Goal: Transaction & Acquisition: Purchase product/service

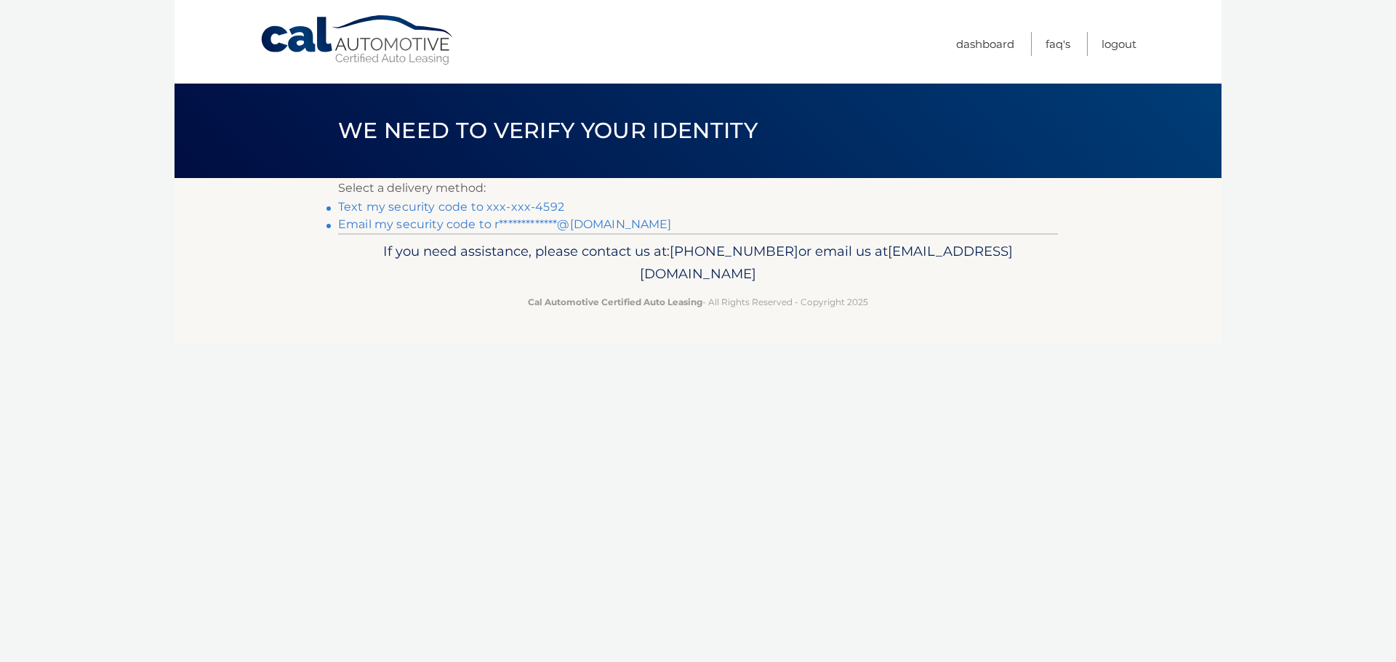
click at [451, 207] on link "Text my security code to xxx-xxx-4592" at bounding box center [451, 207] width 226 height 14
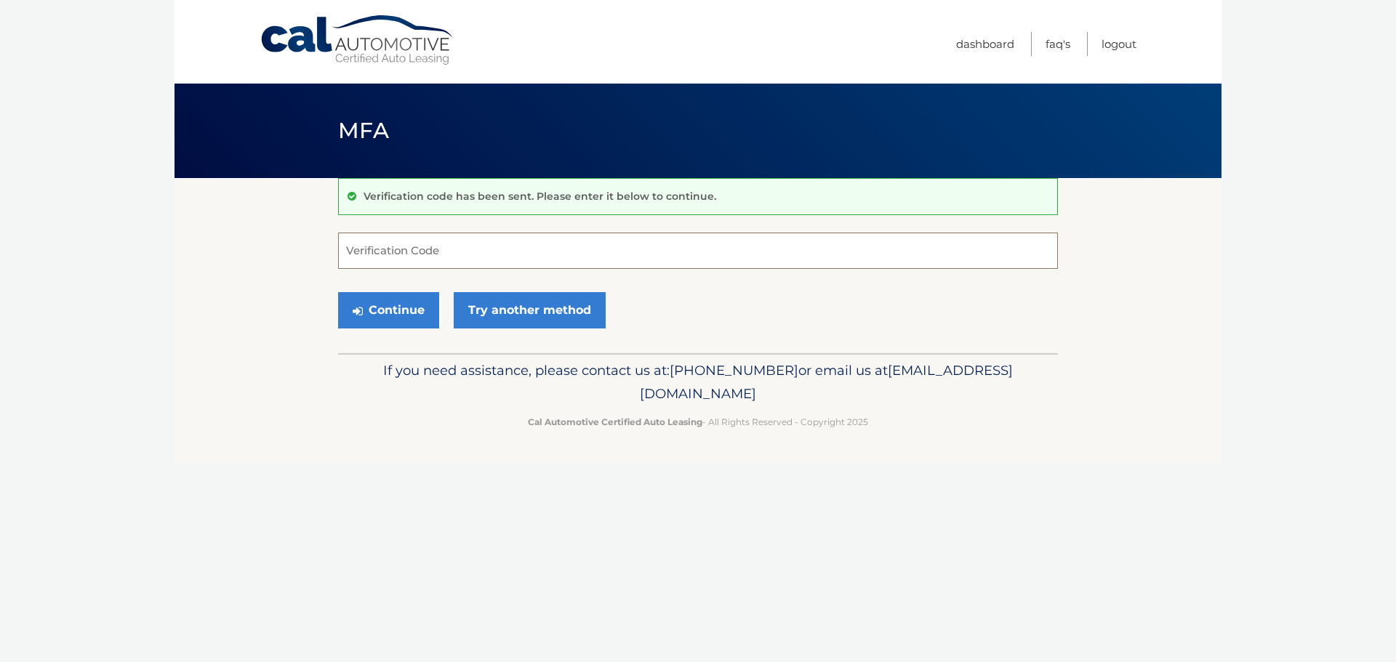
click at [423, 252] on input "Verification Code" at bounding box center [698, 251] width 720 height 36
type input "711340"
click at [374, 311] on button "Continue" at bounding box center [388, 310] width 101 height 36
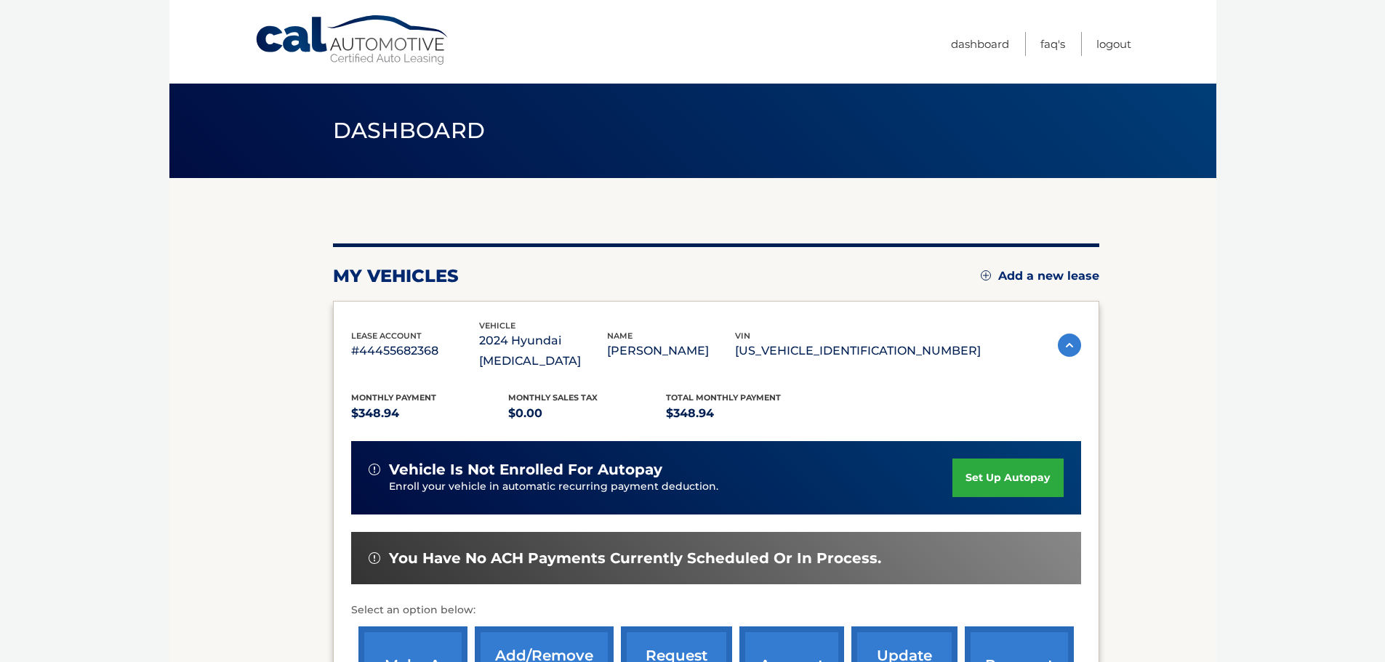
scroll to position [219, 0]
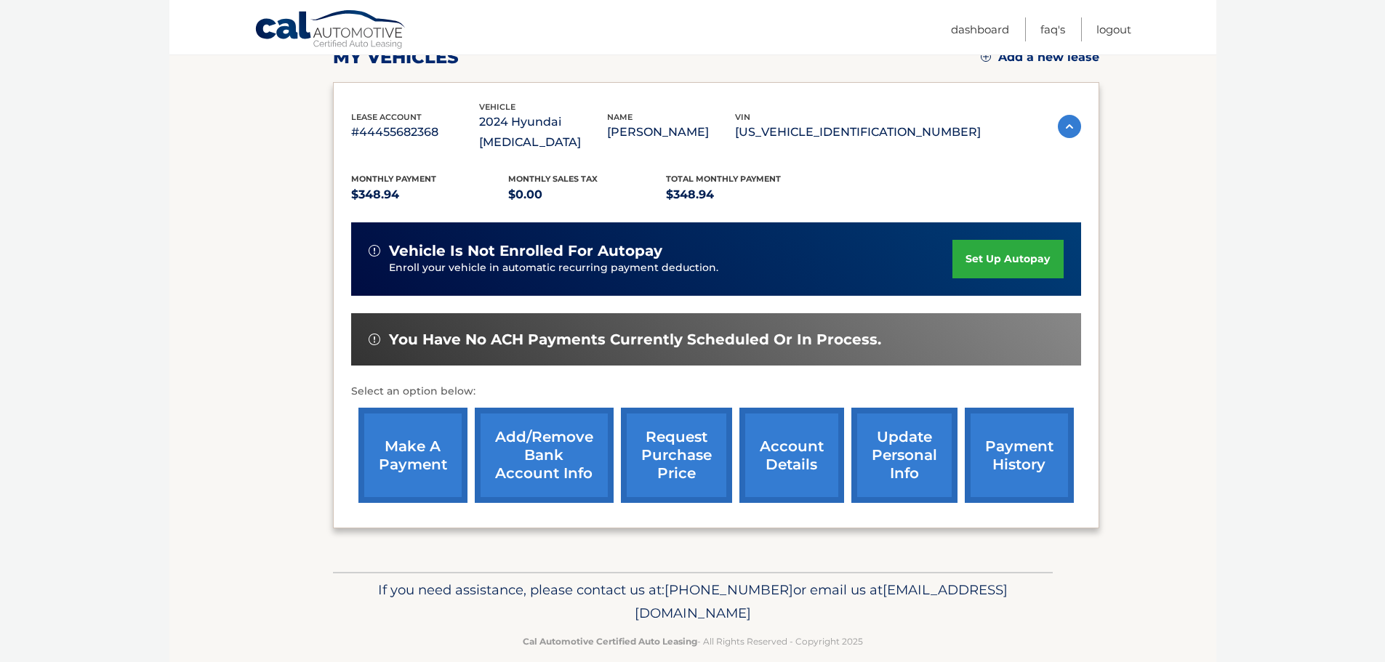
click at [414, 449] on link "make a payment" at bounding box center [412, 455] width 109 height 95
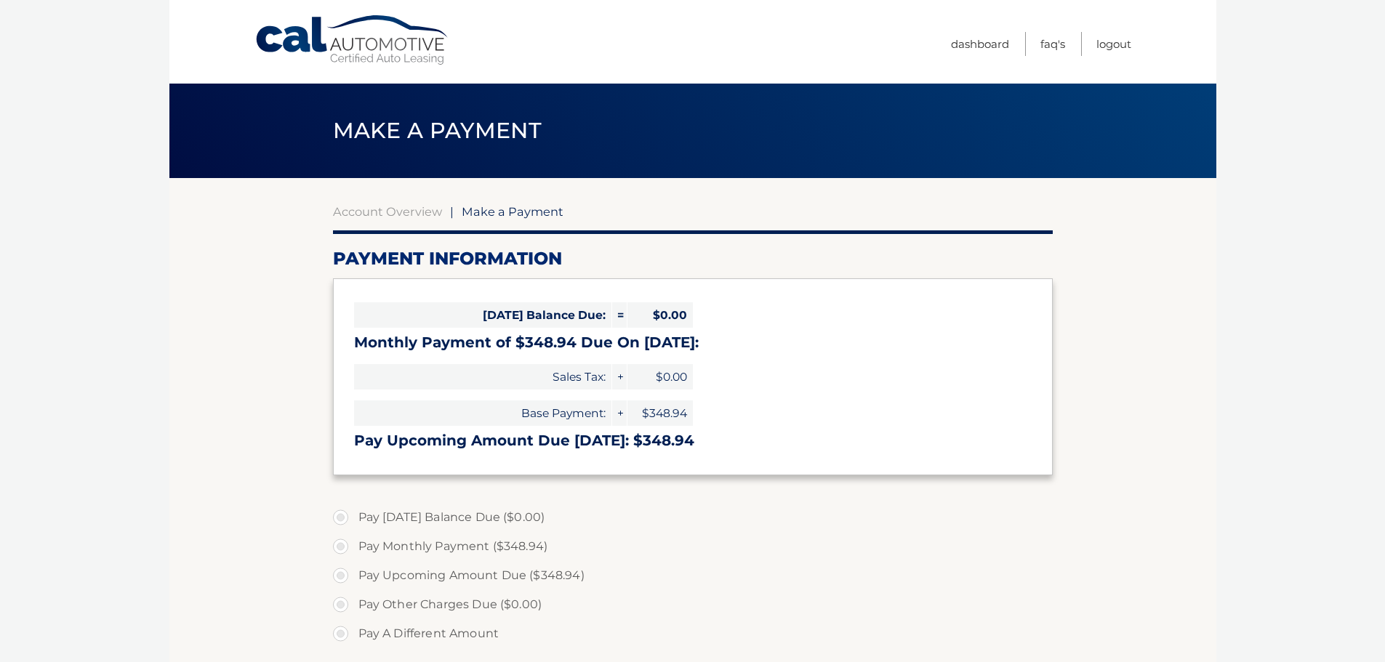
select select "YTJiMzM3YmEtMmVkMC00Mzc1LThlMTAtZGEwYWQxZTE4MjJj"
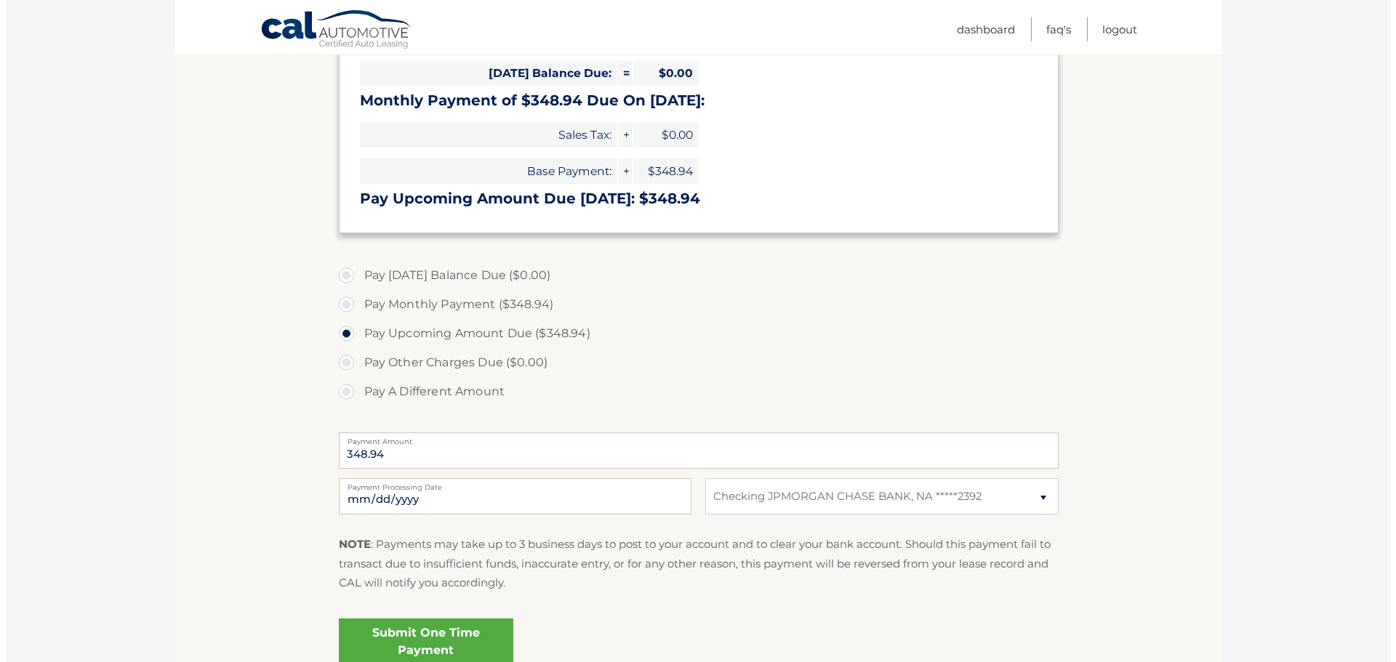
scroll to position [377, 0]
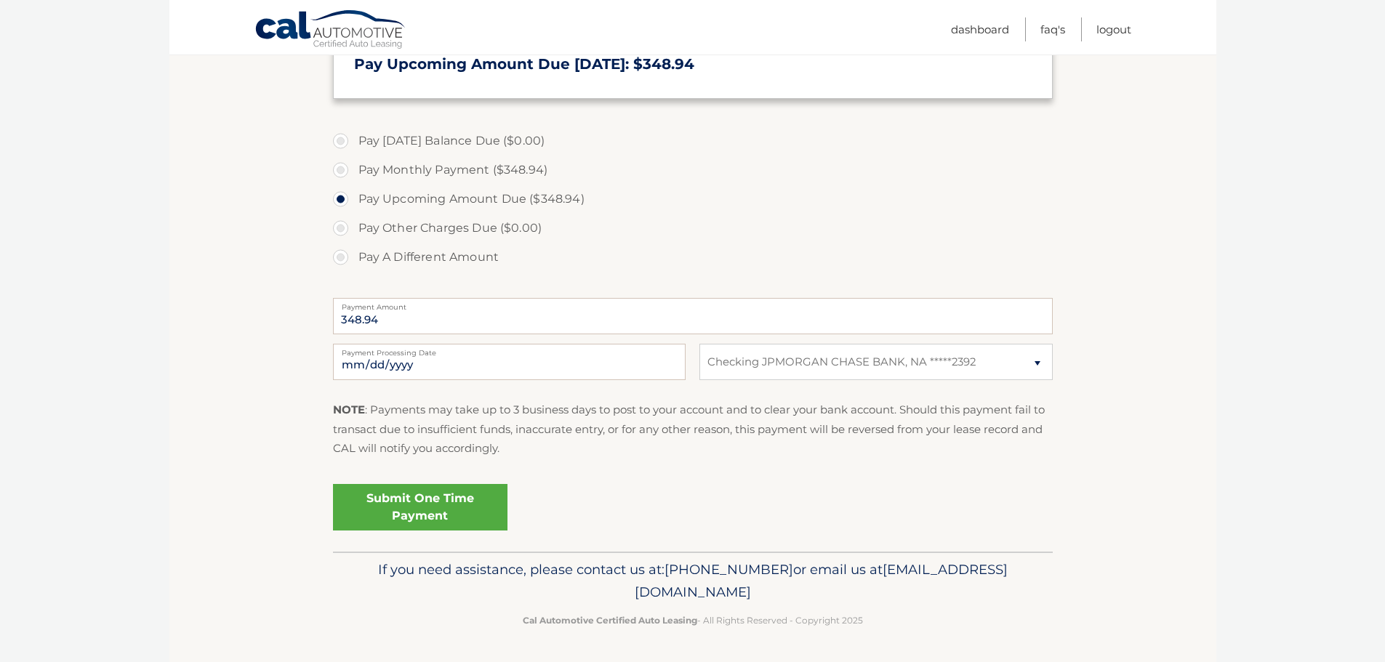
click at [389, 501] on link "Submit One Time Payment" at bounding box center [420, 507] width 175 height 47
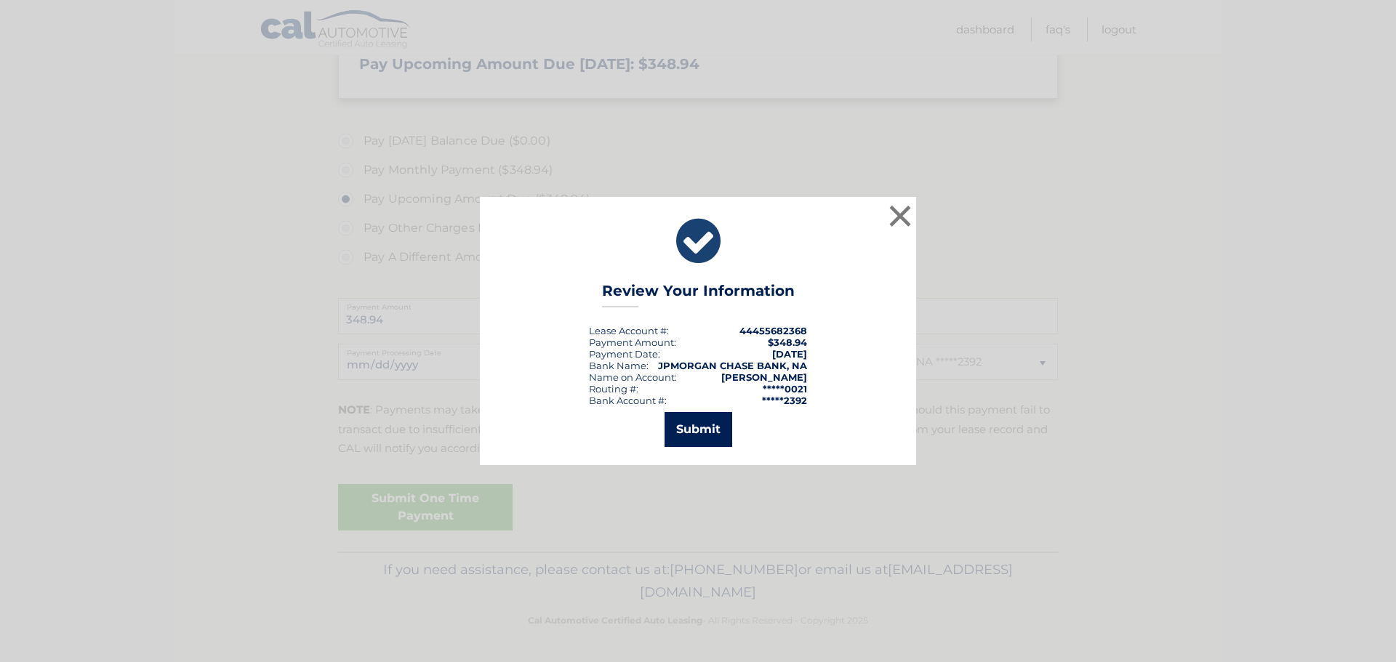
click at [702, 420] on button "Submit" at bounding box center [699, 429] width 68 height 35
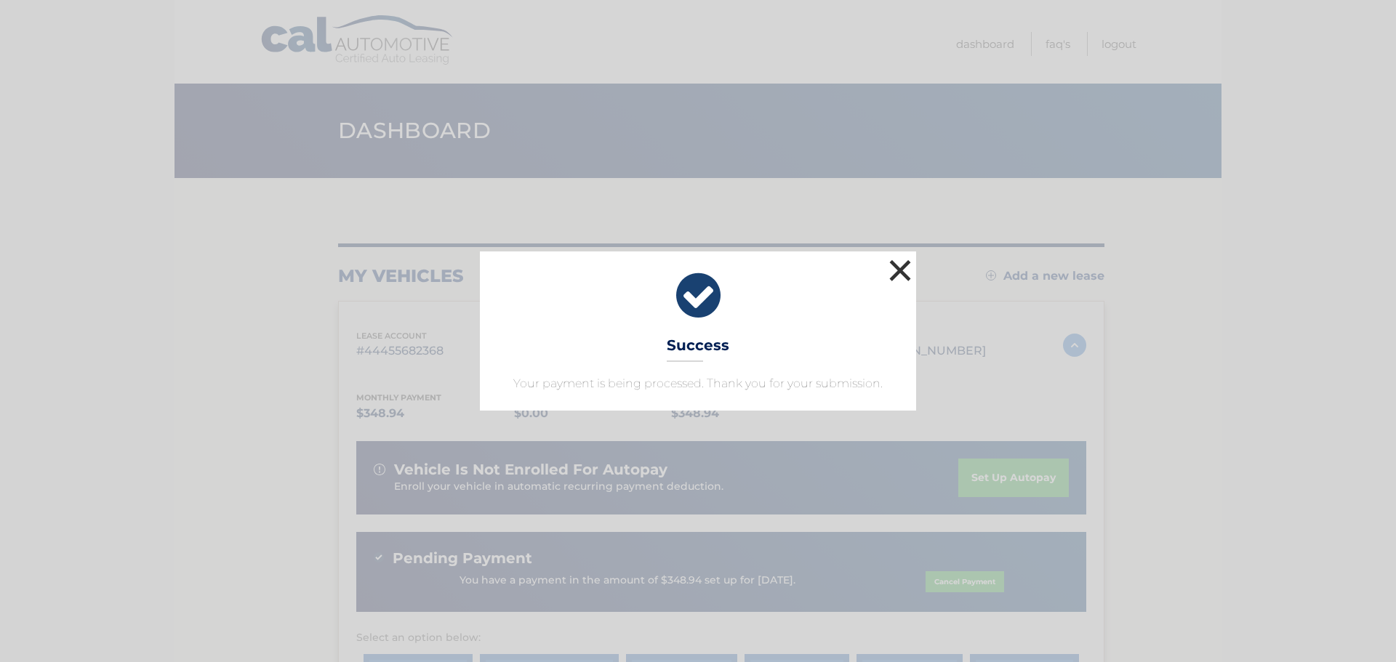
click at [897, 272] on button "×" at bounding box center [900, 270] width 29 height 29
